Goal: Transaction & Acquisition: Purchase product/service

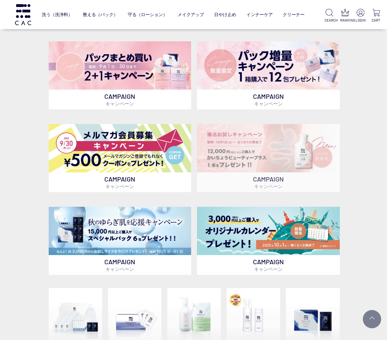
scroll to position [146, 0]
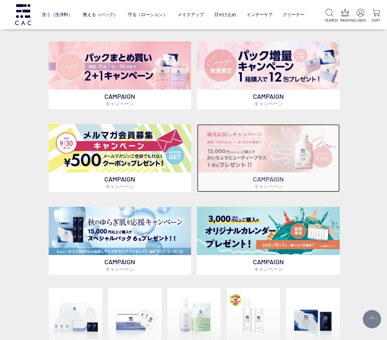
click at [262, 171] on img at bounding box center [268, 148] width 143 height 48
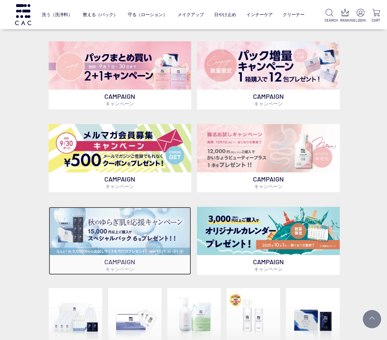
click at [151, 227] on img at bounding box center [120, 231] width 143 height 48
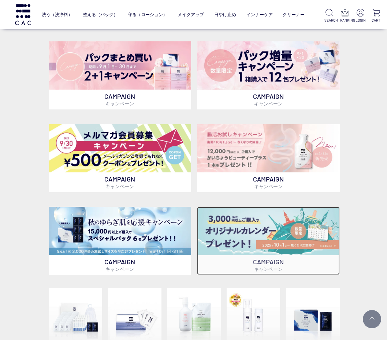
click at [281, 235] on img at bounding box center [268, 231] width 143 height 48
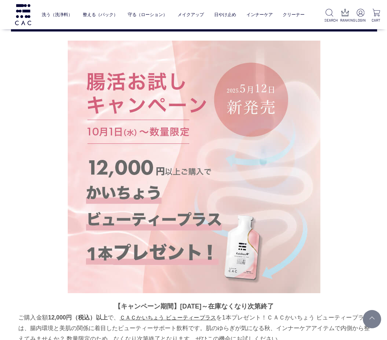
drag, startPoint x: 238, startPoint y: 82, endPoint x: 242, endPoint y: 0, distance: 81.4
click at [238, 82] on img at bounding box center [194, 167] width 253 height 253
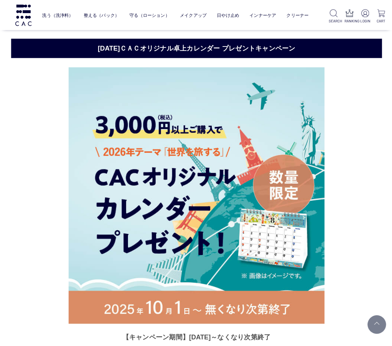
scroll to position [3348, 0]
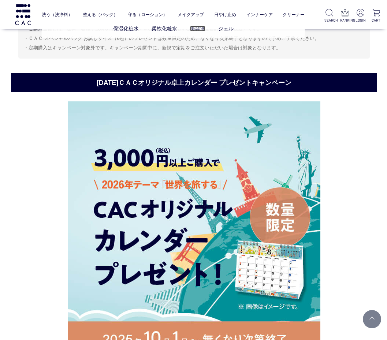
click at [196, 30] on link "美容液" at bounding box center [197, 29] width 15 height 6
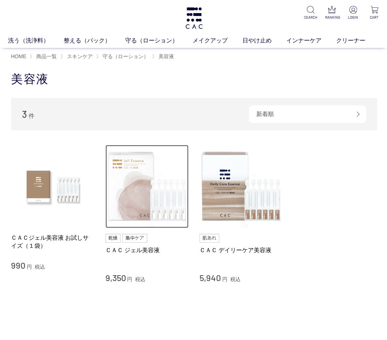
click at [148, 190] on img at bounding box center [146, 186] width 83 height 83
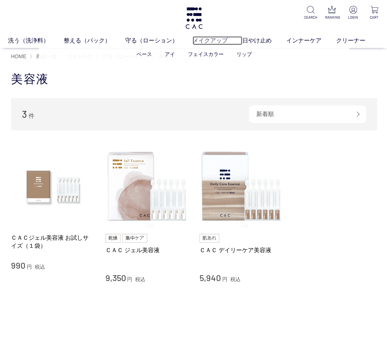
click at [210, 40] on link "メイクアップ" at bounding box center [218, 40] width 50 height 9
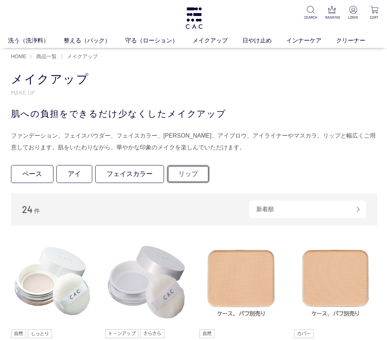
click at [187, 181] on link "リップ" at bounding box center [188, 174] width 42 height 18
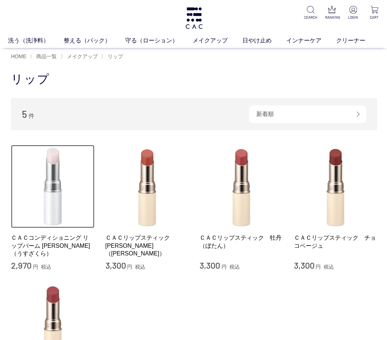
click at [54, 189] on img at bounding box center [52, 186] width 83 height 83
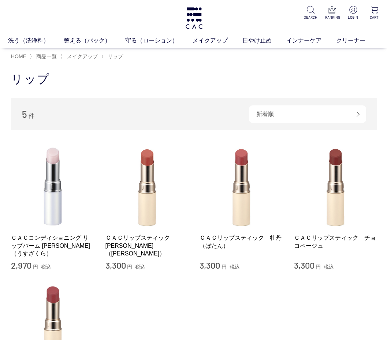
click at [150, 76] on h1 "リップ" at bounding box center [194, 79] width 366 height 16
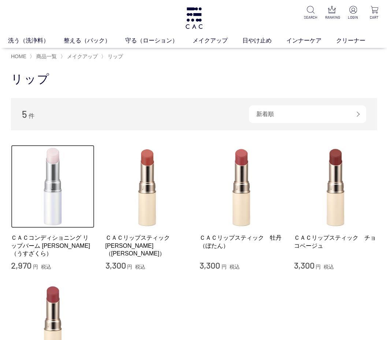
click at [48, 187] on img at bounding box center [52, 186] width 83 height 83
